Goal: Task Accomplishment & Management: Manage account settings

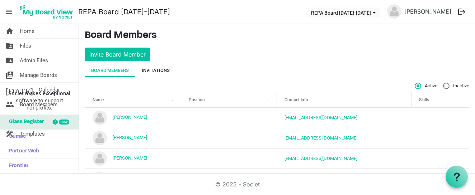
click at [167, 71] on div "Invitations" at bounding box center [156, 70] width 28 height 7
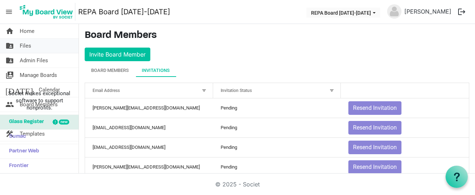
click at [33, 47] on link "folder_shared Files" at bounding box center [39, 46] width 79 height 14
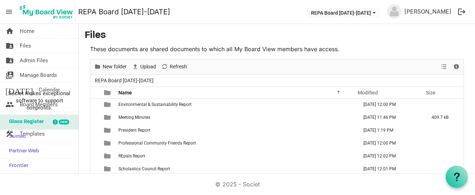
scroll to position [53, 0]
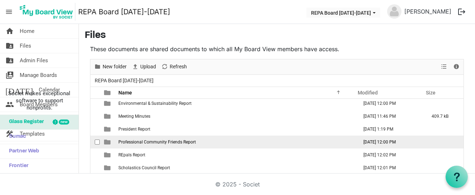
click at [141, 141] on span "Professional Community Friends Report" at bounding box center [156, 142] width 77 height 5
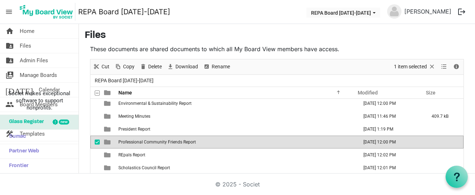
click at [141, 141] on span "Professional Community Friends Report" at bounding box center [156, 142] width 77 height 5
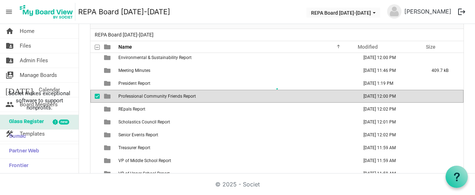
scroll to position [0, 0]
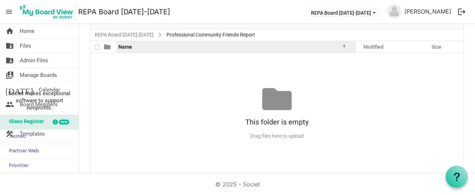
click at [124, 48] on span "Name" at bounding box center [125, 47] width 14 height 6
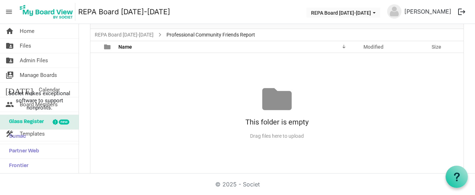
click at [178, 36] on span "Professional Community Friends Report" at bounding box center [210, 34] width 91 height 9
click at [131, 33] on link "REPA Board [DATE]-[DATE]" at bounding box center [124, 34] width 62 height 9
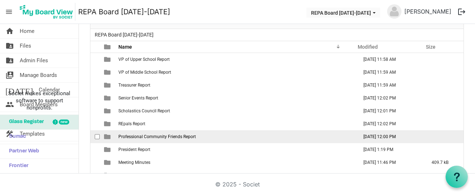
click at [97, 138] on span "checkbox" at bounding box center [97, 136] width 5 height 5
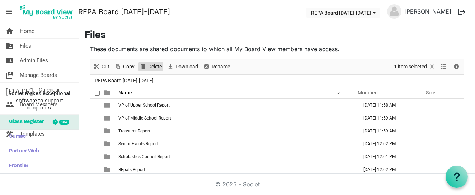
click at [151, 64] on span "Delete" at bounding box center [154, 66] width 15 height 9
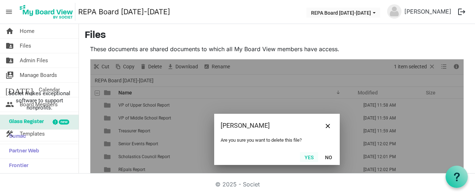
click at [313, 156] on button "Yes" at bounding box center [309, 157] width 18 height 10
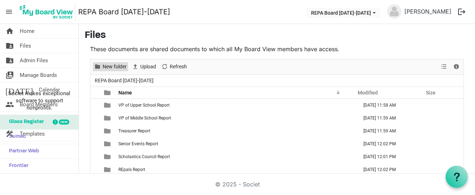
click at [115, 66] on span "New folder" at bounding box center [114, 66] width 25 height 9
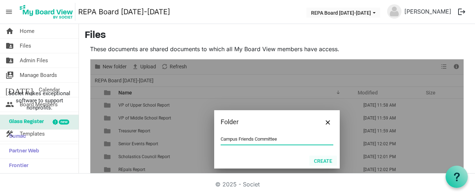
type input "Campus Friends Committee"
click at [328, 160] on button "Create" at bounding box center [323, 161] width 28 height 10
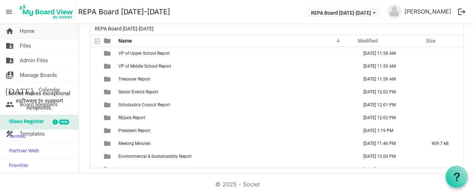
click at [24, 32] on span "Home" at bounding box center [27, 31] width 15 height 14
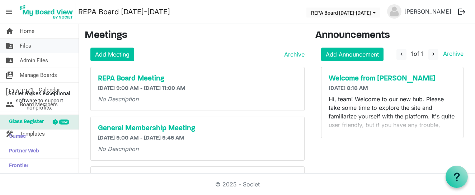
click at [36, 45] on link "folder_shared Files" at bounding box center [39, 46] width 79 height 14
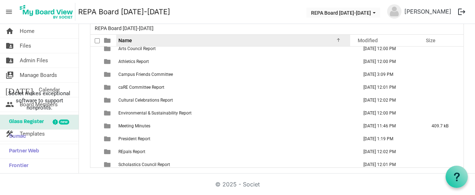
scroll to position [52, 0]
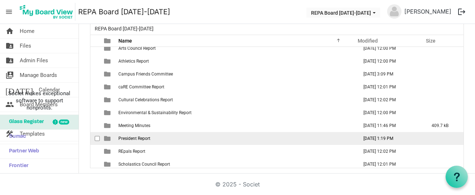
click at [109, 136] on span "is template cell column header type" at bounding box center [107, 139] width 6 height 6
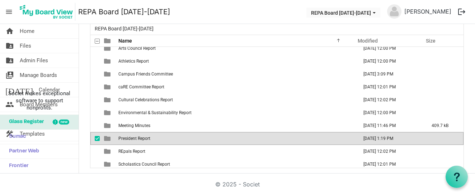
click at [109, 136] on span "is template cell column header type" at bounding box center [107, 139] width 6 height 6
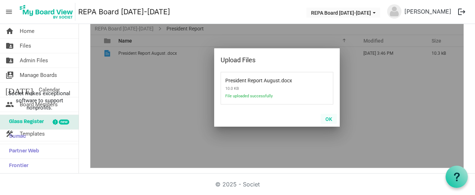
click at [327, 122] on button "OK" at bounding box center [329, 119] width 16 height 10
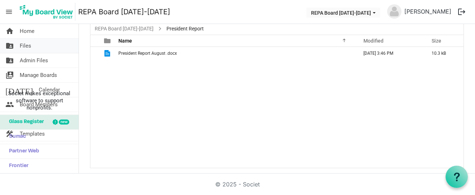
click at [20, 47] on span "Files" at bounding box center [25, 46] width 11 height 14
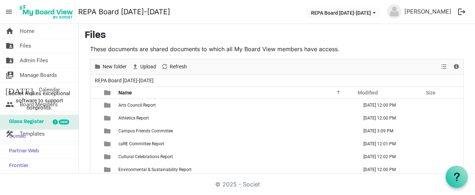
click at [8, 13] on span "menu" at bounding box center [9, 12] width 14 height 14
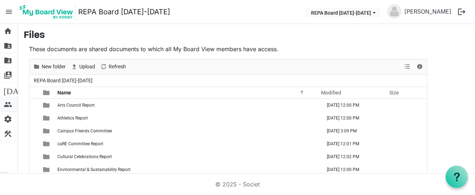
click at [9, 105] on span "people" at bounding box center [8, 105] width 9 height 14
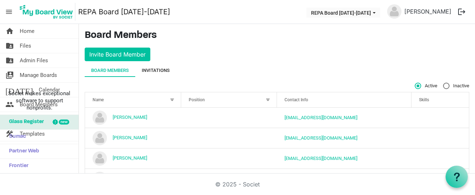
click at [165, 71] on div "Invitations" at bounding box center [156, 70] width 28 height 7
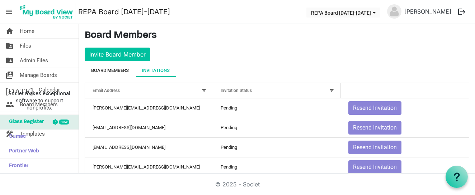
click at [106, 72] on div "Board Members" at bounding box center [110, 70] width 38 height 7
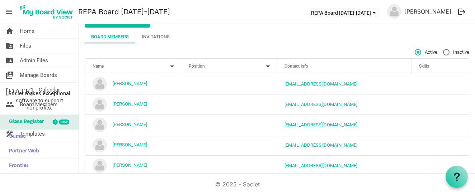
scroll to position [5, 0]
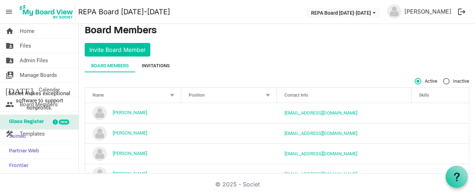
click at [164, 61] on div "Invitations" at bounding box center [156, 66] width 28 height 13
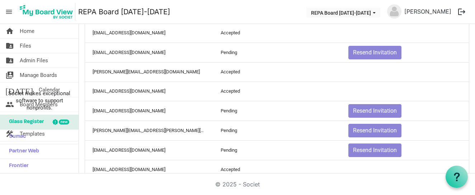
scroll to position [296, 0]
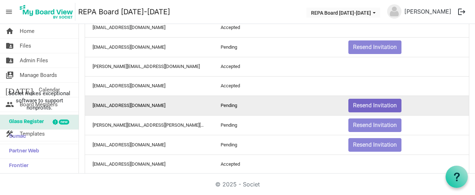
click at [358, 107] on button "Resend Invitation" at bounding box center [374, 106] width 53 height 14
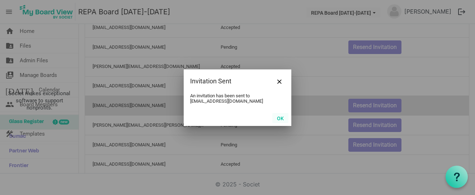
click at [282, 117] on button "OK" at bounding box center [280, 118] width 16 height 10
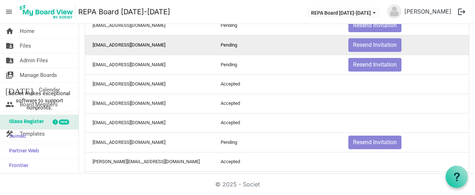
scroll to position [202, 0]
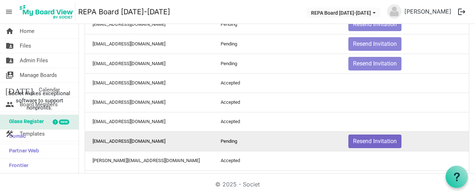
click at [364, 143] on button "Resend Invitation" at bounding box center [374, 142] width 53 height 14
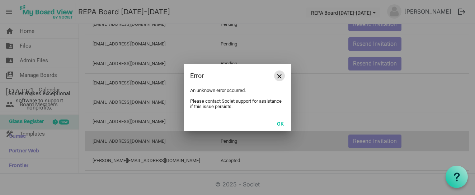
click at [279, 77] on span "Close" at bounding box center [279, 76] width 4 height 4
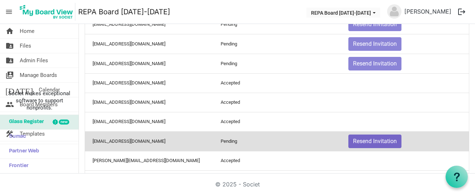
click at [369, 143] on button "Resend Invitation" at bounding box center [374, 142] width 53 height 14
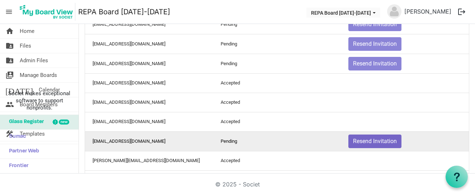
click at [377, 143] on button "Resend Invitation" at bounding box center [374, 142] width 53 height 14
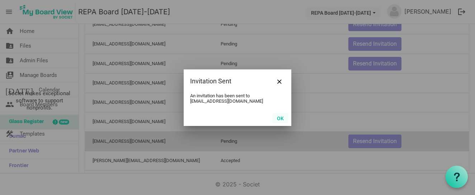
click at [282, 115] on button "OK" at bounding box center [280, 118] width 16 height 10
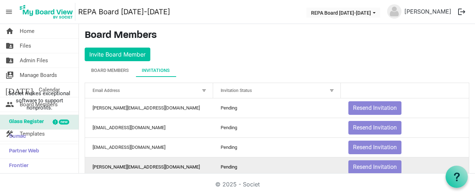
scroll to position [0, 0]
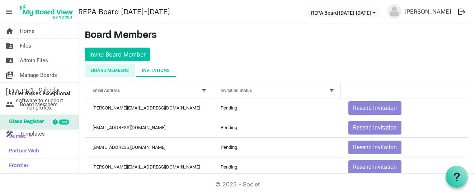
click at [109, 72] on div "Board Members" at bounding box center [110, 70] width 38 height 7
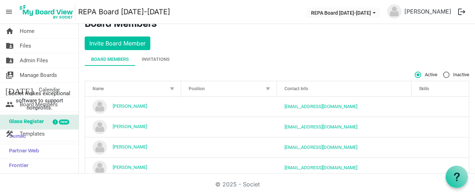
scroll to position [5, 0]
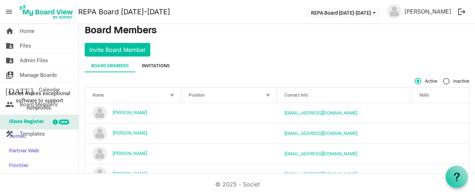
click at [165, 70] on div "Invitations" at bounding box center [156, 66] width 28 height 13
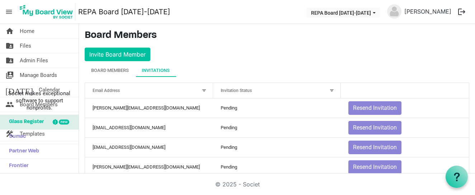
scroll to position [0, 0]
click at [6, 9] on span "menu" at bounding box center [9, 12] width 14 height 14
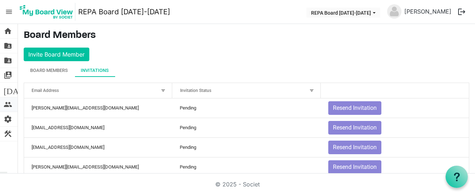
click at [12, 107] on link "people Board Members" at bounding box center [9, 105] width 18 height 14
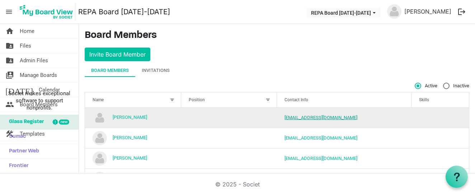
click at [301, 119] on link "akeroh@yahoo.com" at bounding box center [320, 117] width 73 height 5
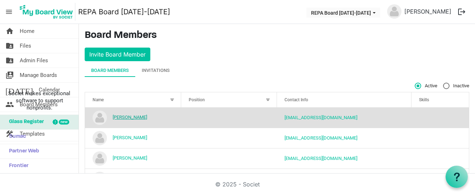
click at [126, 119] on link "[PERSON_NAME]" at bounding box center [130, 117] width 34 height 5
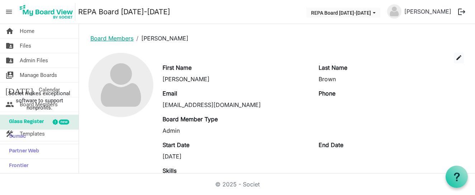
click at [122, 41] on link "Board Members" at bounding box center [111, 38] width 43 height 7
click at [118, 44] on ol "Board Members Dana Martorella" at bounding box center [277, 38] width 384 height 17
click at [117, 38] on link "Board Members" at bounding box center [111, 38] width 43 height 7
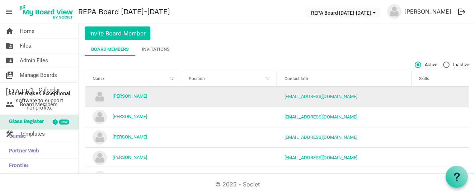
scroll to position [30, 0]
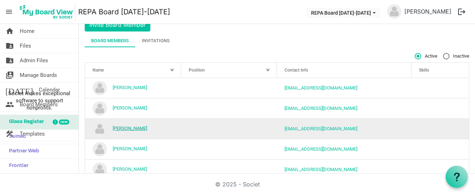
click at [133, 131] on link "[PERSON_NAME]" at bounding box center [130, 128] width 34 height 5
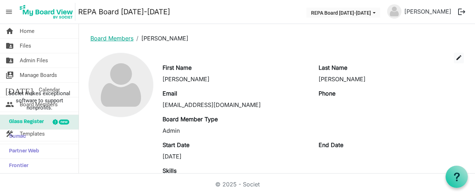
click at [120, 41] on link "Board Members" at bounding box center [111, 38] width 43 height 7
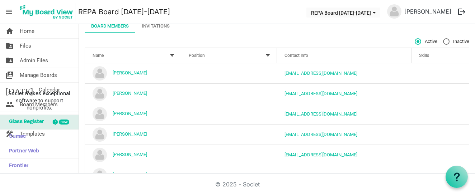
scroll to position [53, 0]
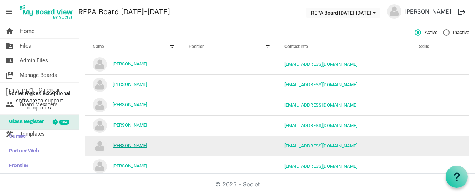
click at [127, 144] on link "[PERSON_NAME]" at bounding box center [130, 145] width 34 height 5
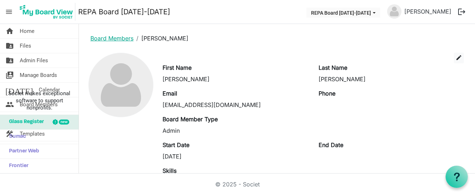
click at [103, 39] on link "Board Members" at bounding box center [111, 38] width 43 height 7
click at [460, 61] on button "edit" at bounding box center [459, 58] width 10 height 11
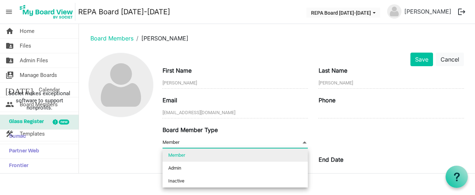
click at [188, 143] on span "Member Member" at bounding box center [234, 142] width 145 height 11
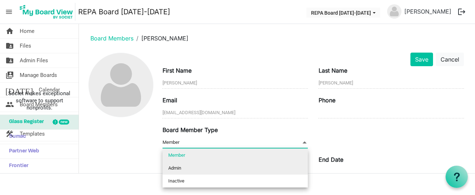
click at [176, 169] on li "Admin" at bounding box center [234, 168] width 145 height 13
type input "Admin"
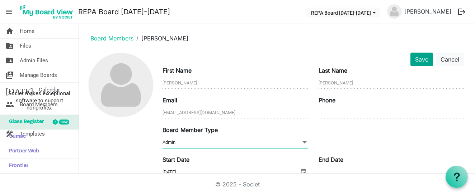
click at [417, 62] on button "Save" at bounding box center [421, 60] width 23 height 14
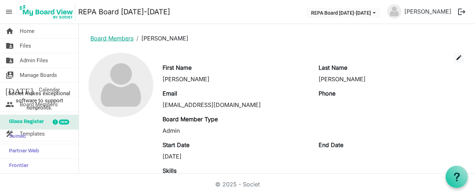
click at [103, 39] on link "Board Members" at bounding box center [111, 38] width 43 height 7
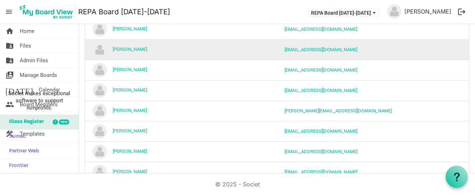
scroll to position [130, 0]
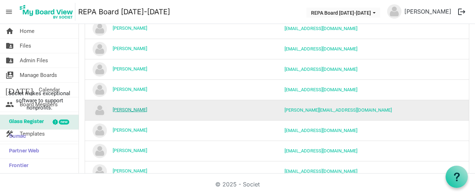
click at [124, 110] on link "[PERSON_NAME]" at bounding box center [130, 109] width 34 height 5
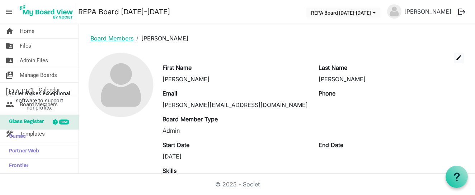
click at [121, 40] on link "Board Members" at bounding box center [111, 38] width 43 height 7
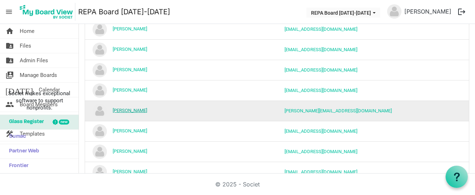
scroll to position [132, 0]
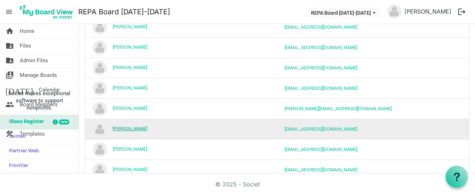
click at [123, 131] on link "[PERSON_NAME]" at bounding box center [130, 128] width 34 height 5
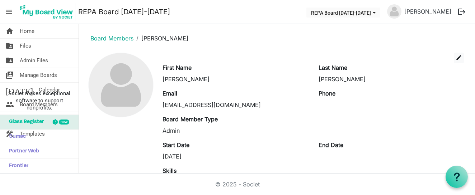
click at [116, 41] on link "Board Members" at bounding box center [111, 38] width 43 height 7
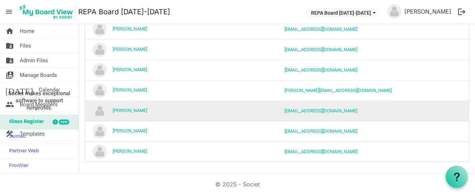
scroll to position [151, 0]
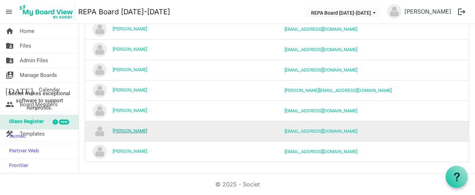
click at [125, 130] on link "[PERSON_NAME]" at bounding box center [130, 130] width 34 height 5
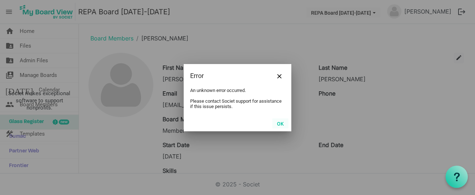
click at [279, 125] on button "OK" at bounding box center [280, 124] width 16 height 10
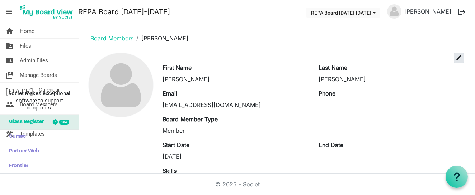
click at [455, 61] on span "edit" at bounding box center [458, 58] width 6 height 6
click at [462, 58] on span "edit" at bounding box center [458, 58] width 6 height 6
click at [457, 57] on span "edit" at bounding box center [458, 58] width 6 height 6
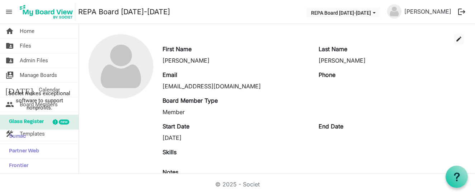
scroll to position [5, 0]
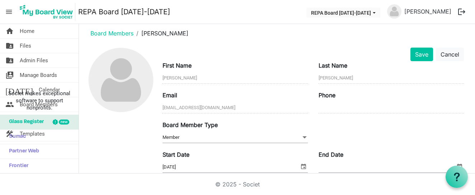
click at [241, 138] on span "Member Member" at bounding box center [234, 137] width 145 height 11
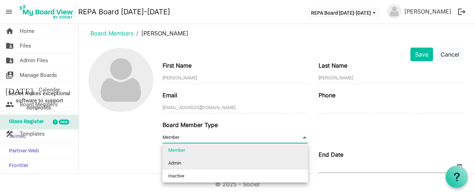
click at [221, 167] on li "Admin" at bounding box center [234, 163] width 145 height 13
type input "Admin"
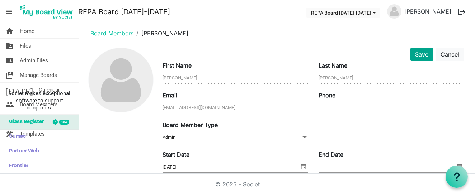
click at [413, 53] on button "Save" at bounding box center [421, 55] width 23 height 14
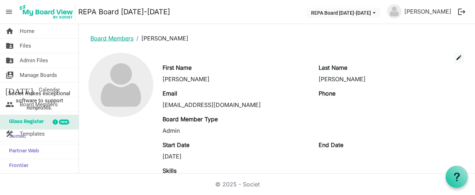
click at [124, 38] on link "Board Members" at bounding box center [111, 38] width 43 height 7
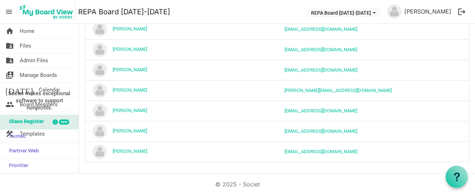
scroll to position [151, 0]
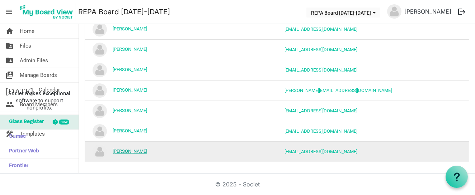
click at [127, 150] on link "[PERSON_NAME]" at bounding box center [130, 151] width 34 height 5
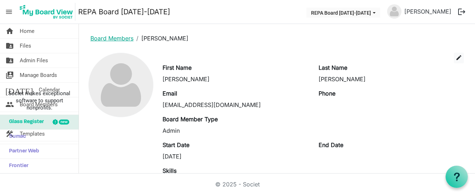
click at [118, 38] on link "Board Members" at bounding box center [111, 38] width 43 height 7
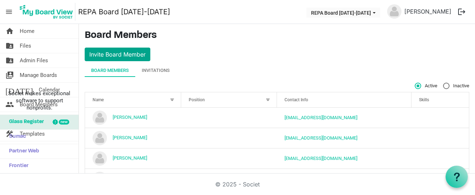
click at [111, 56] on button "Invite Board Member" at bounding box center [118, 55] width 66 height 14
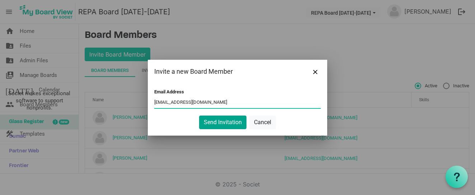
type input "tjelke@gmail.com"
click at [216, 126] on button "Send Invitation" at bounding box center [222, 123] width 47 height 14
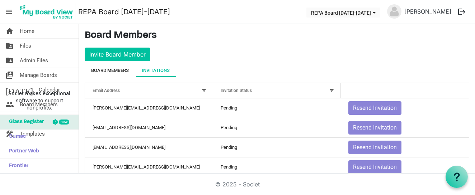
click at [114, 70] on div "Board Members" at bounding box center [110, 70] width 38 height 7
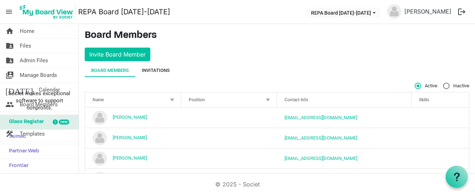
click at [159, 70] on div "Invitations" at bounding box center [156, 70] width 28 height 7
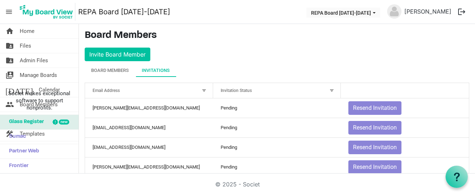
click at [10, 10] on span "menu" at bounding box center [9, 12] width 14 height 14
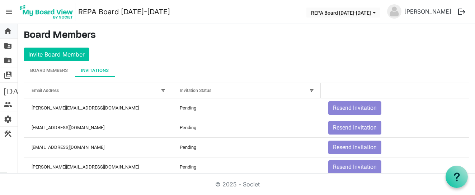
click at [8, 34] on span "home" at bounding box center [8, 31] width 9 height 14
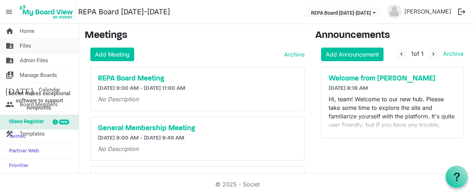
click at [52, 48] on link "folder_shared Files" at bounding box center [39, 46] width 79 height 14
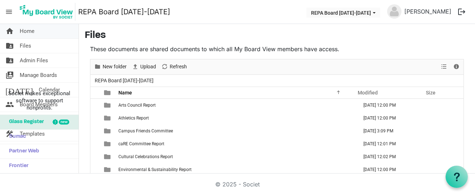
click at [30, 32] on span "Home" at bounding box center [27, 31] width 15 height 14
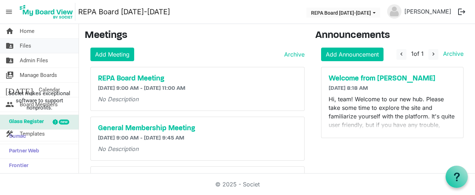
click at [9, 47] on span "folder_shared" at bounding box center [9, 46] width 9 height 14
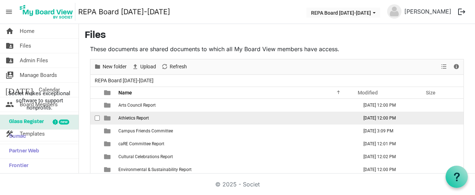
click at [136, 119] on span "Athletics Report" at bounding box center [133, 118] width 30 height 5
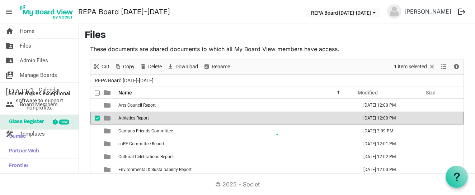
scroll to position [46, 0]
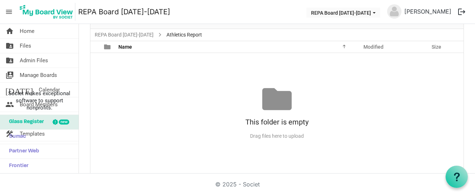
click at [9, 10] on span "menu" at bounding box center [9, 12] width 14 height 14
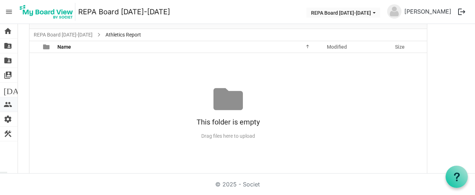
click at [7, 103] on span "people" at bounding box center [8, 105] width 9 height 14
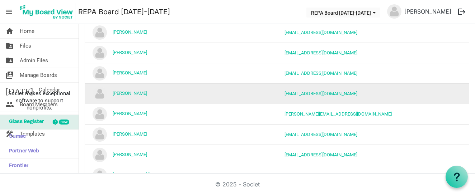
scroll to position [143, 0]
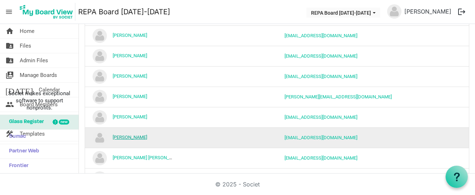
click at [128, 138] on link "Lisa Newman" at bounding box center [130, 137] width 34 height 5
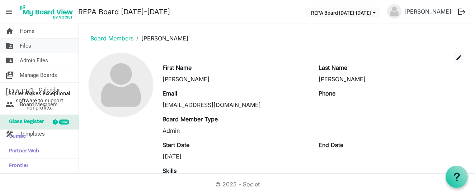
click at [15, 48] on link "folder_shared Files" at bounding box center [39, 46] width 79 height 14
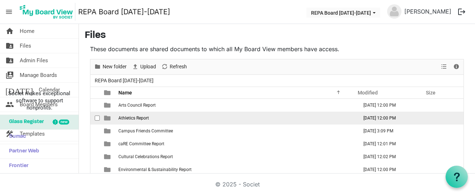
click at [131, 118] on span "Athletics Report" at bounding box center [133, 118] width 30 height 5
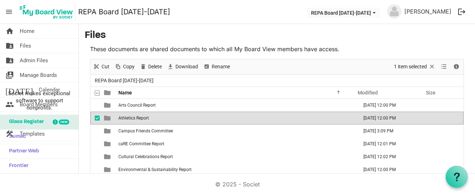
click at [131, 118] on span "Athletics Report" at bounding box center [133, 118] width 30 height 5
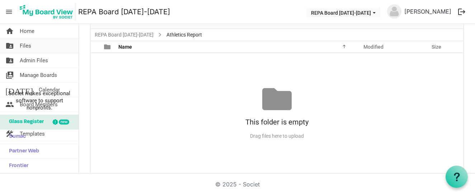
click at [31, 41] on link "folder_shared Files" at bounding box center [39, 46] width 79 height 14
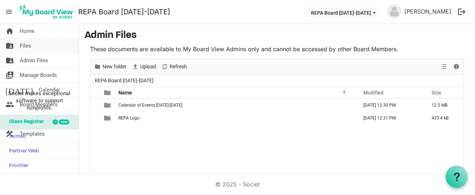
click at [38, 47] on link "folder_shared Files" at bounding box center [39, 46] width 79 height 14
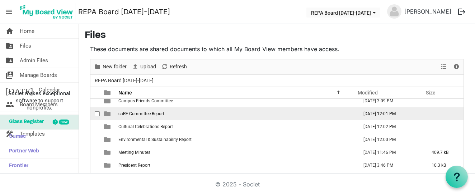
scroll to position [41, 0]
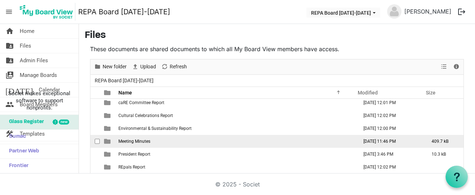
click at [139, 146] on td "Meeting Minutes" at bounding box center [236, 141] width 240 height 13
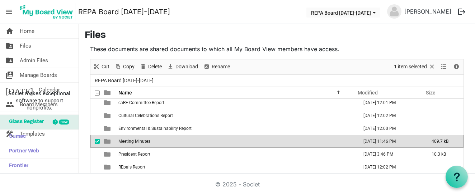
click at [139, 146] on td "Meeting Minutes" at bounding box center [236, 141] width 240 height 13
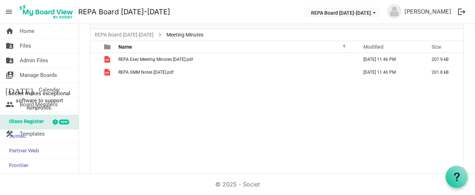
scroll to position [0, 0]
click at [38, 47] on link "folder_shared Files" at bounding box center [39, 46] width 79 height 14
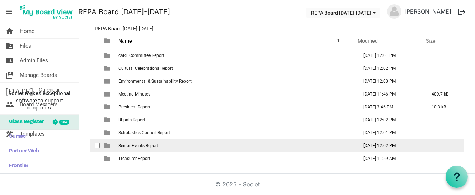
scroll to position [35, 0]
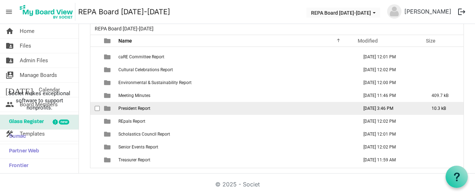
click at [141, 109] on span "President Report" at bounding box center [134, 108] width 32 height 5
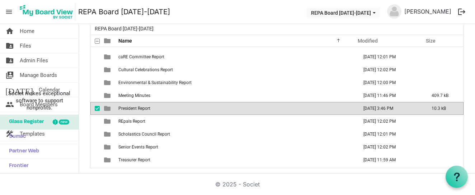
click at [141, 109] on span "President Report" at bounding box center [134, 108] width 32 height 5
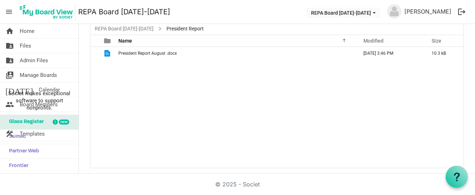
scroll to position [0, 0]
click at [24, 47] on span "Files" at bounding box center [25, 46] width 11 height 14
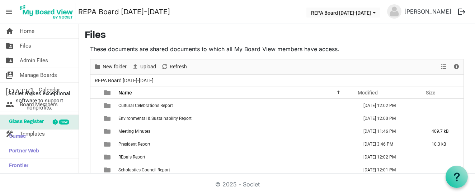
scroll to position [59, 0]
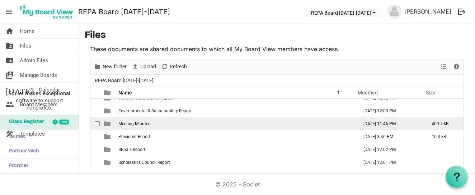
click at [127, 125] on span "Meeting Minutes" at bounding box center [134, 124] width 32 height 5
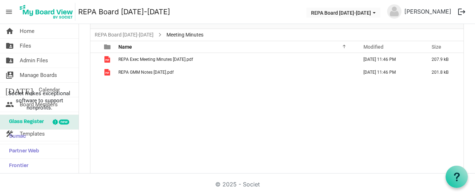
scroll to position [0, 0]
click at [33, 44] on link "folder_shared Files" at bounding box center [39, 46] width 79 height 14
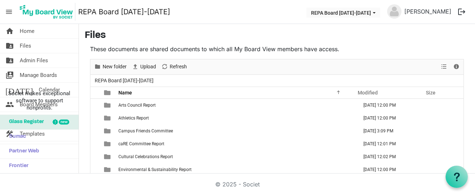
click at [12, 9] on span "menu" at bounding box center [9, 12] width 14 height 14
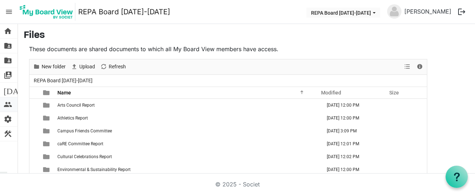
click at [4, 107] on span "people" at bounding box center [8, 105] width 9 height 14
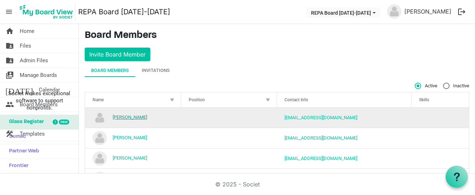
click at [128, 120] on link "[PERSON_NAME]" at bounding box center [130, 117] width 34 height 5
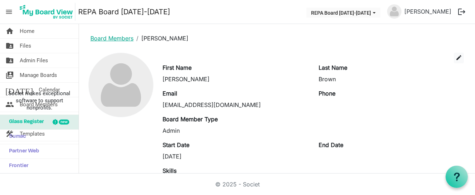
click at [98, 36] on link "Board Members" at bounding box center [111, 38] width 43 height 7
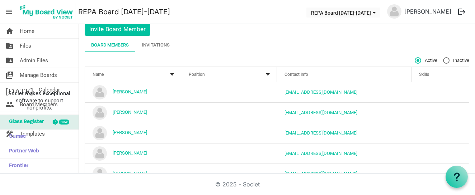
scroll to position [34, 0]
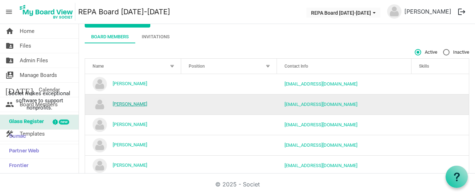
click at [122, 105] on link "[PERSON_NAME]" at bounding box center [130, 103] width 34 height 5
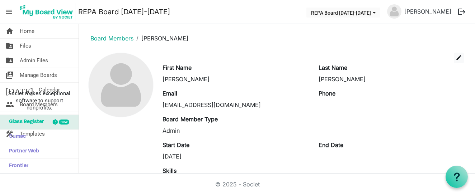
click at [126, 38] on link "Board Members" at bounding box center [111, 38] width 43 height 7
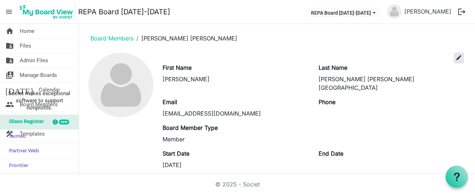
click at [461, 61] on span "edit" at bounding box center [458, 58] width 6 height 6
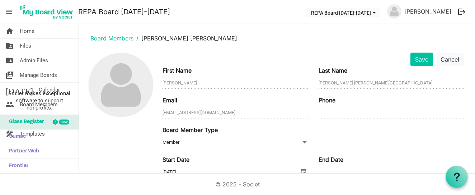
click at [244, 139] on span "Member Member" at bounding box center [234, 142] width 145 height 11
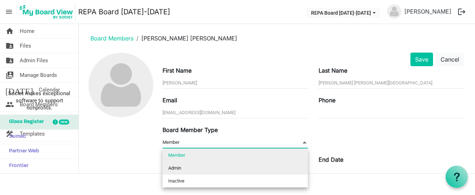
click at [226, 165] on li "Admin" at bounding box center [234, 168] width 145 height 13
type input "Admin"
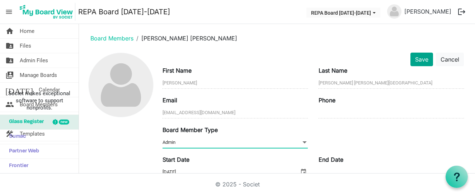
click at [420, 60] on button "Save" at bounding box center [421, 60] width 23 height 14
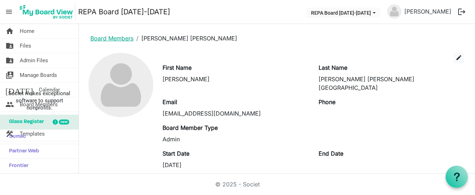
click at [116, 37] on link "Board Members" at bounding box center [111, 38] width 43 height 7
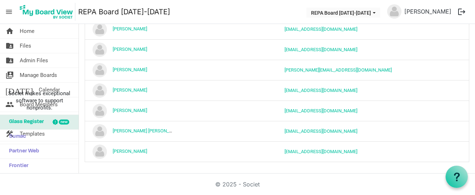
scroll to position [171, 0]
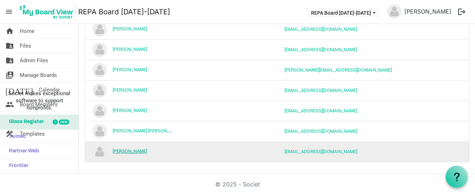
click at [123, 152] on link "Nickelle Crowley" at bounding box center [130, 151] width 34 height 5
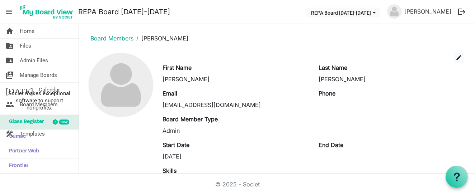
click at [115, 37] on link "Board Members" at bounding box center [111, 38] width 43 height 7
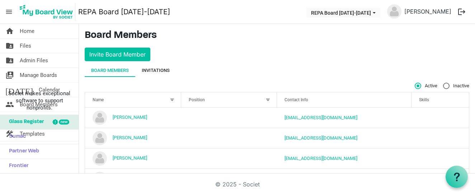
click at [157, 72] on div "Invitations" at bounding box center [156, 70] width 28 height 7
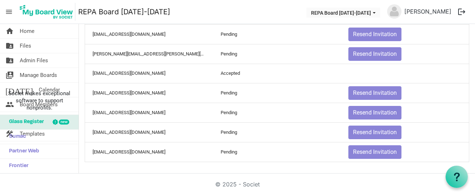
scroll to position [448, 0]
